Goal: Browse casually: Explore the website without a specific task or goal

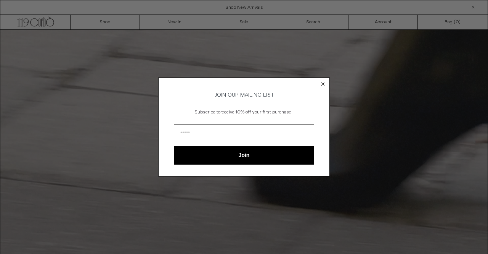
click at [321, 82] on circle "Close dialog" at bounding box center [323, 83] width 7 height 7
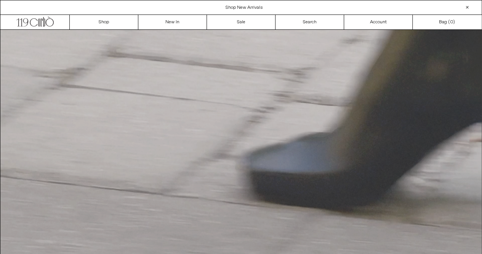
click at [321, 82] on video "Your browser does not support the video tag." at bounding box center [241, 151] width 482 height 243
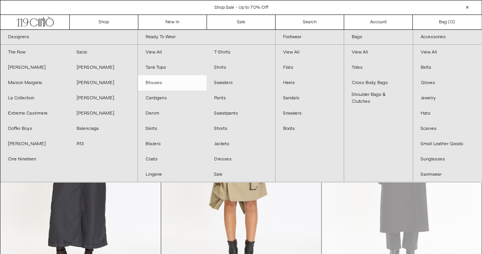
click at [166, 81] on link "Blouses" at bounding box center [172, 82] width 69 height 15
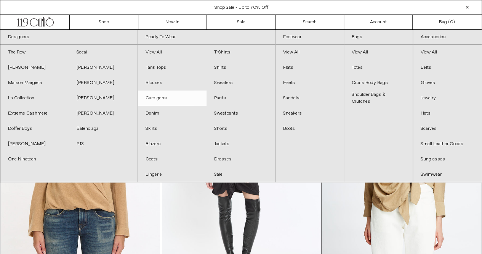
click at [164, 97] on link "Cardigans" at bounding box center [172, 97] width 69 height 15
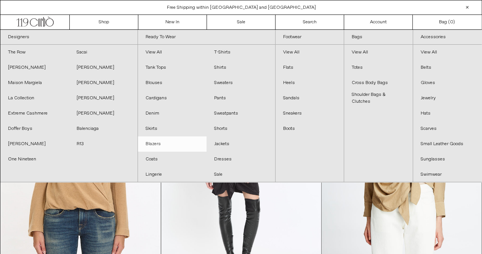
click at [158, 144] on link "Blazers" at bounding box center [172, 143] width 69 height 15
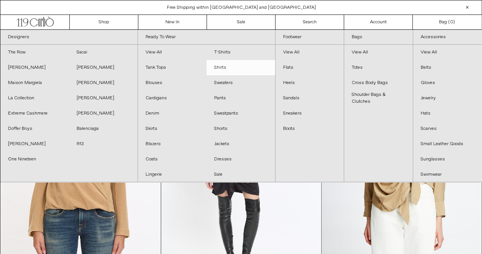
click at [229, 67] on link "Shirts" at bounding box center [241, 67] width 69 height 15
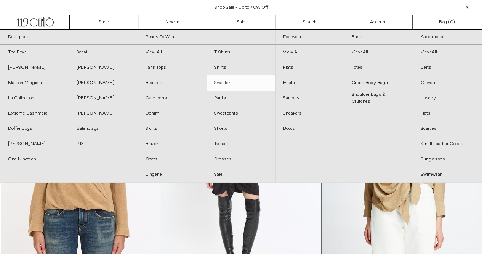
click at [227, 80] on link "Sweaters" at bounding box center [241, 82] width 69 height 15
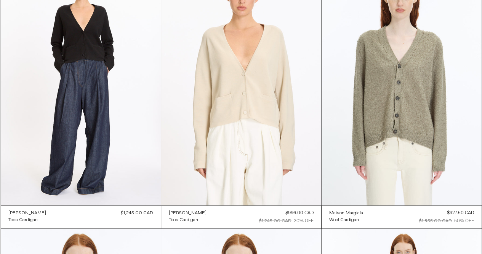
scroll to position [2166, 0]
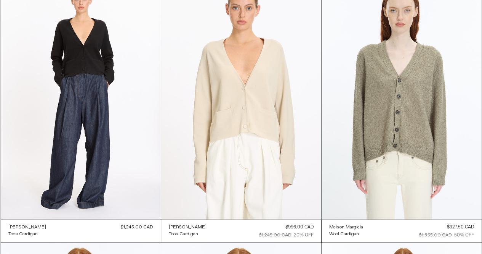
click at [203, 228] on div "Dries Van Noten Toos Cardigan Regular price $996.00 CAD $1,245.00 CAD 20% OFF $…" at bounding box center [241, 230] width 160 height 23
click at [187, 233] on div "Toos Cardigan" at bounding box center [183, 233] width 29 height 6
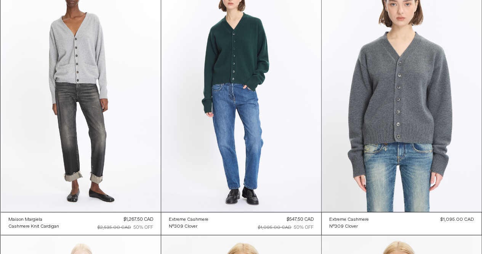
scroll to position [2707, 0]
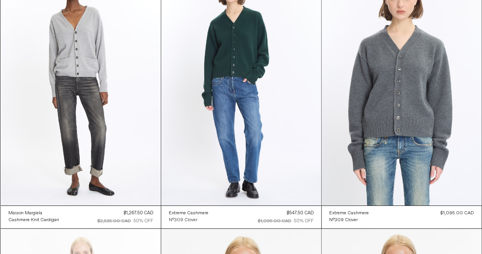
click at [188, 219] on div "N°309 Clover" at bounding box center [183, 220] width 29 height 6
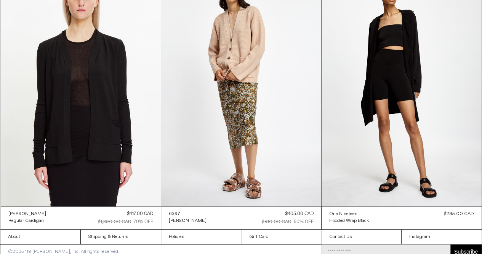
scroll to position [3238, 0]
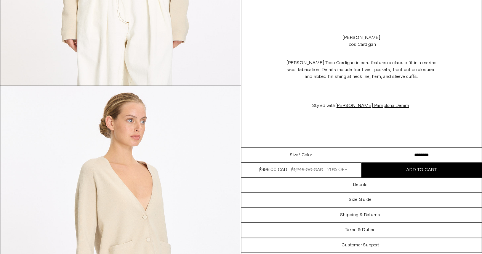
scroll to position [275, 0]
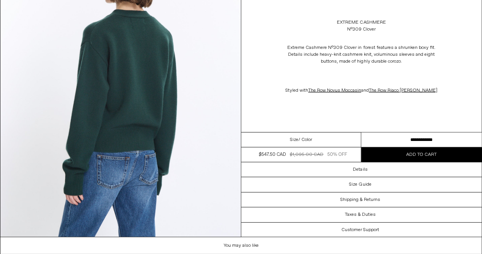
scroll to position [992, 0]
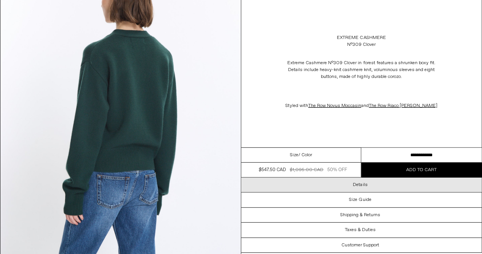
click at [363, 183] on h3 "Details" at bounding box center [360, 184] width 14 height 5
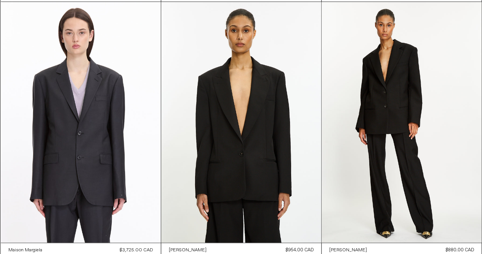
scroll to position [346, 0]
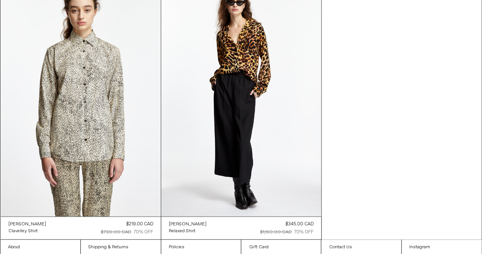
scroll to position [3504, 0]
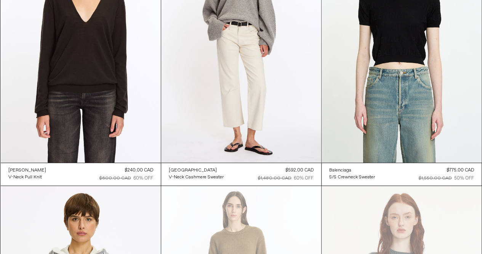
scroll to position [4005, 0]
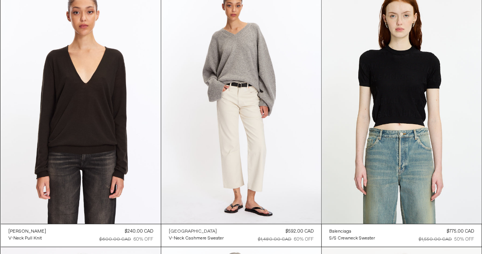
click at [195, 230] on div "[GEOGRAPHIC_DATA]" at bounding box center [193, 231] width 48 height 6
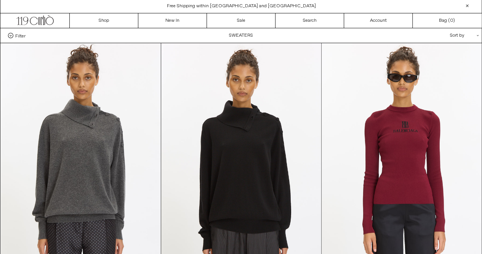
scroll to position [0, 0]
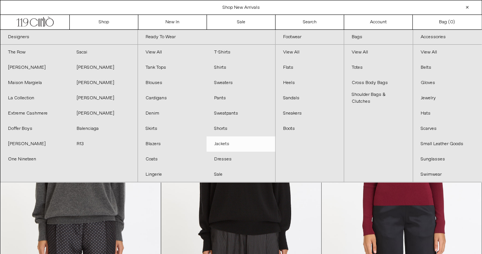
click at [226, 143] on link "Jackets" at bounding box center [241, 143] width 69 height 15
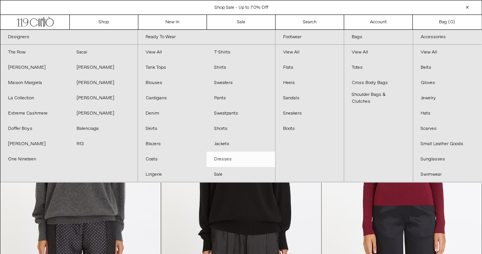
click at [224, 158] on link "Dresses" at bounding box center [241, 158] width 69 height 15
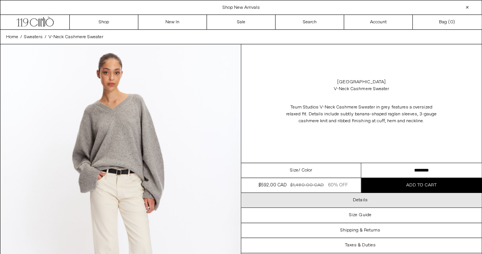
click at [359, 199] on h3 "Details" at bounding box center [360, 199] width 14 height 5
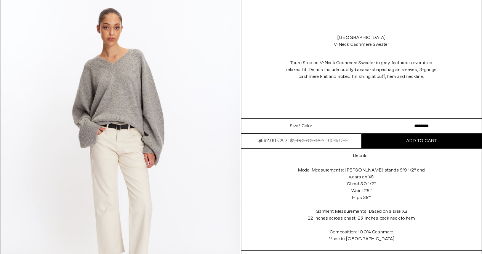
scroll to position [46, 0]
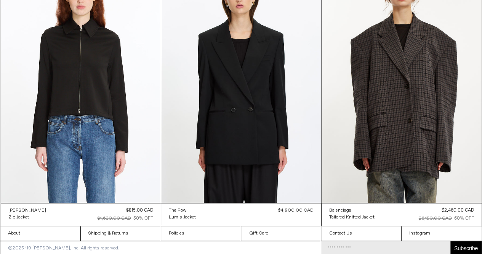
scroll to position [3235, 0]
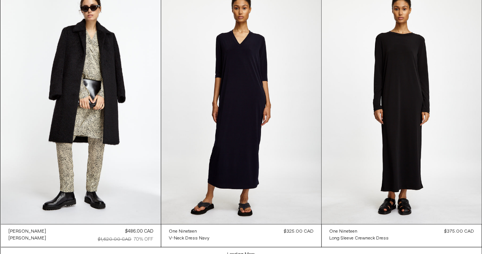
scroll to position [1907, 0]
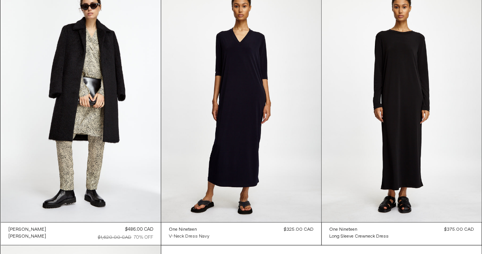
click at [191, 235] on div "V-Neck Dress Navy" at bounding box center [189, 236] width 41 height 6
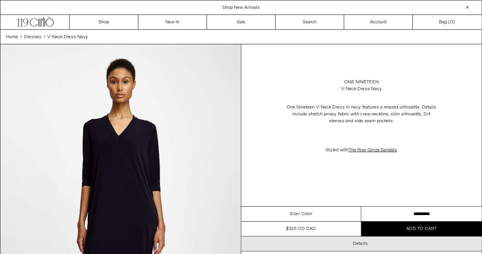
click at [363, 243] on h3 "Details" at bounding box center [360, 243] width 14 height 5
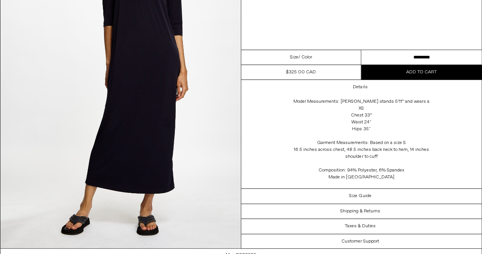
scroll to position [1612, 0]
